Goal: Use online tool/utility: Utilize a website feature to perform a specific function

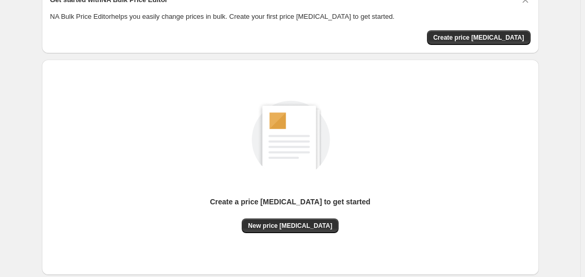
scroll to position [107, 0]
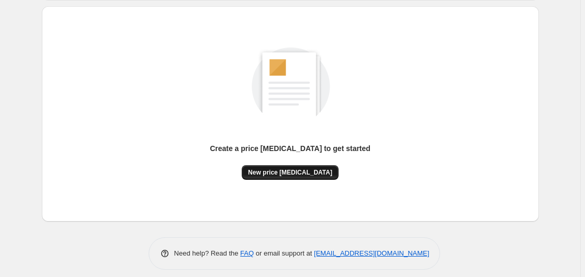
click at [313, 166] on button "New price [MEDICAL_DATA]" at bounding box center [290, 172] width 97 height 15
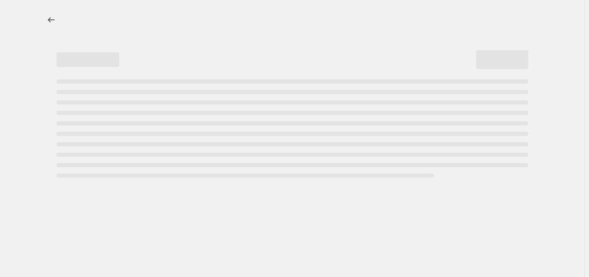
select select "percentage"
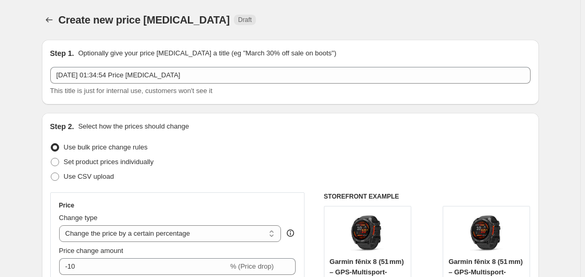
scroll to position [213, 0]
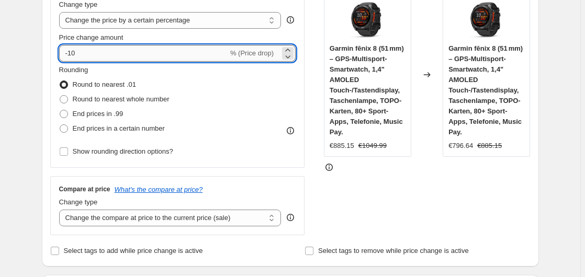
click at [116, 56] on input "-10" at bounding box center [143, 53] width 169 height 17
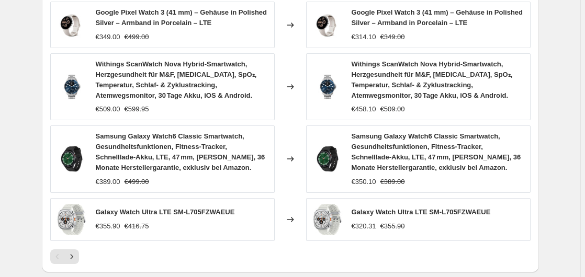
scroll to position [845, 0]
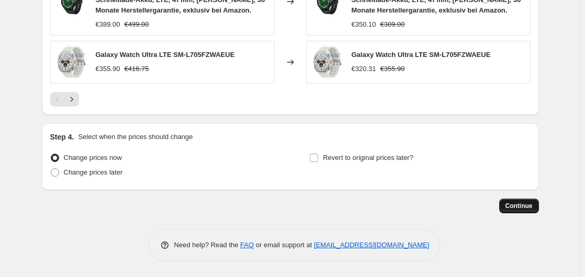
type input "-35"
click at [524, 207] on span "Continue" at bounding box center [518, 206] width 27 height 8
click at [525, 208] on span "Continue" at bounding box center [518, 206] width 27 height 8
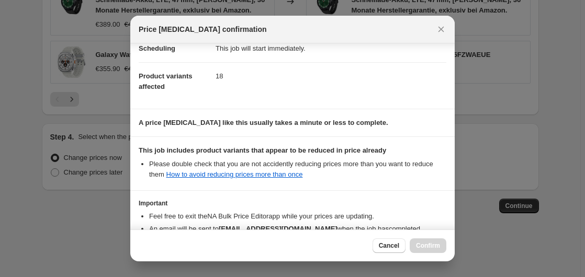
scroll to position [165, 0]
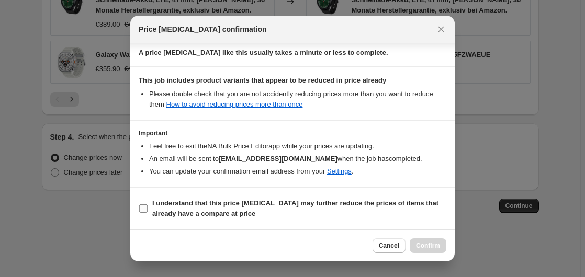
click at [245, 209] on span "I understand that this price [MEDICAL_DATA] may further reduce the prices of it…" at bounding box center [299, 208] width 294 height 21
click at [147, 209] on input "I understand that this price [MEDICAL_DATA] may further reduce the prices of it…" at bounding box center [143, 208] width 8 height 8
checkbox input "true"
click at [426, 241] on button "Confirm" at bounding box center [427, 245] width 37 height 15
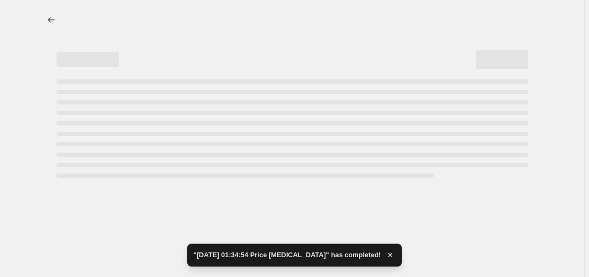
select select "percentage"
